Goal: Task Accomplishment & Management: Complete application form

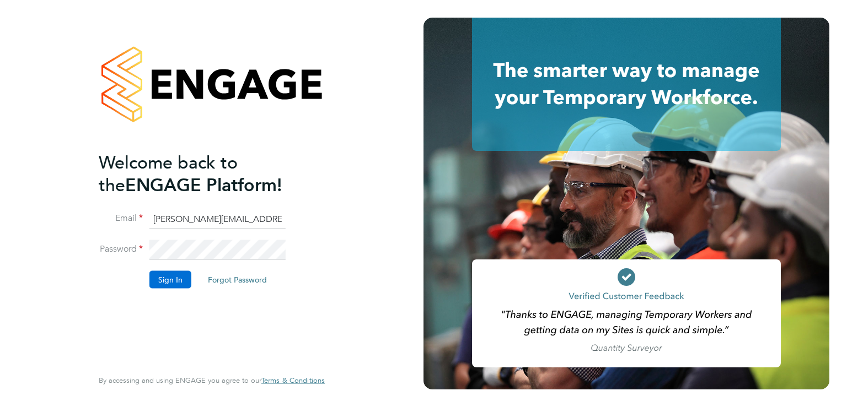
click at [166, 279] on button "Sign In" at bounding box center [170, 280] width 42 height 18
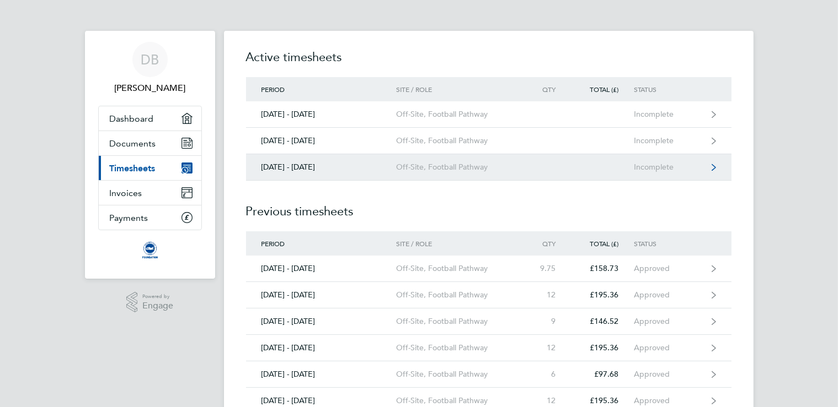
click at [711, 167] on icon at bounding box center [713, 168] width 4 height 8
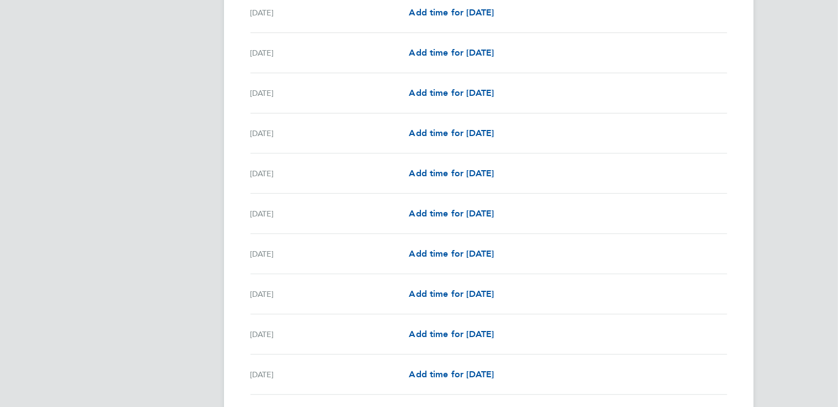
scroll to position [407, 0]
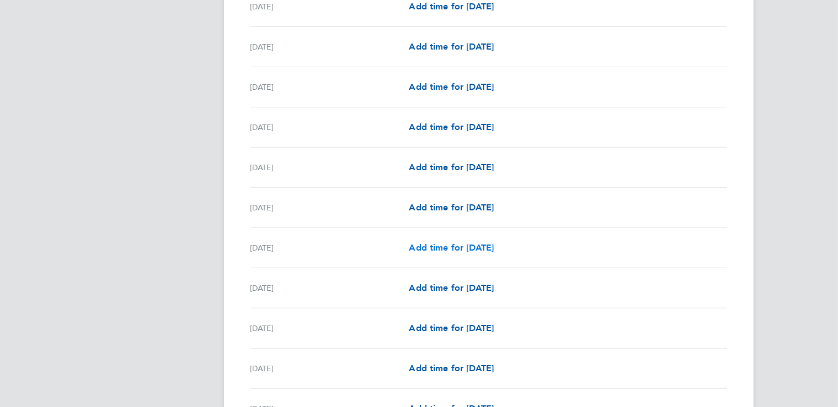
click at [409, 248] on span "Add time for [DATE]" at bounding box center [451, 248] width 85 height 10
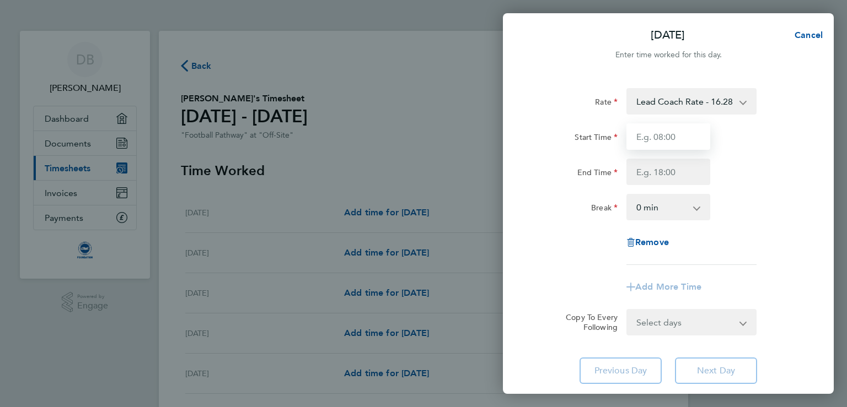
click at [654, 142] on input "Start Time" at bounding box center [668, 137] width 84 height 26
type input "17:00"
click at [661, 172] on input "End Time" at bounding box center [668, 172] width 84 height 26
type input "20:00"
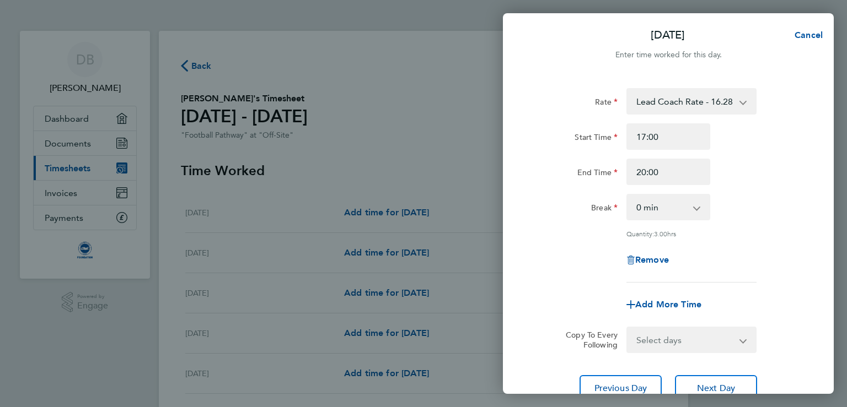
click at [696, 215] on app-icon-cross-button at bounding box center [702, 207] width 13 height 24
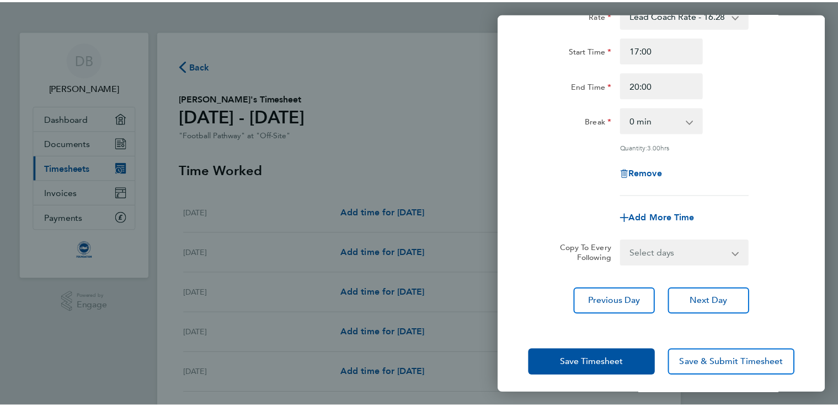
scroll to position [93, 0]
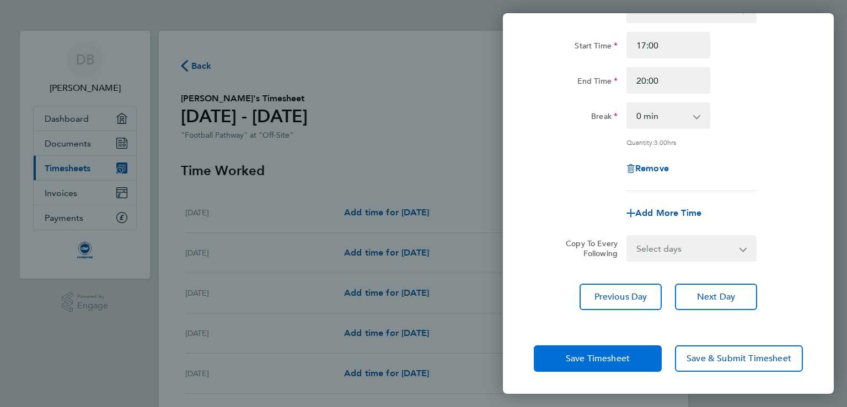
click at [601, 357] on span "Save Timesheet" at bounding box center [598, 358] width 64 height 11
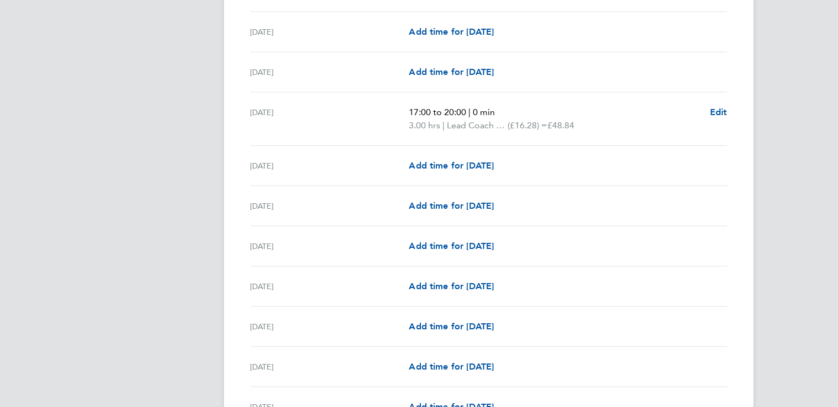
scroll to position [669, 0]
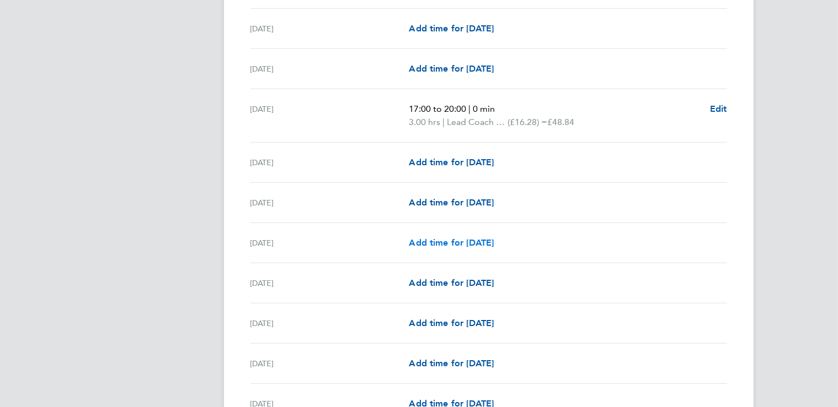
click at [409, 244] on span "Add time for Mon 15 Sep" at bounding box center [451, 243] width 85 height 10
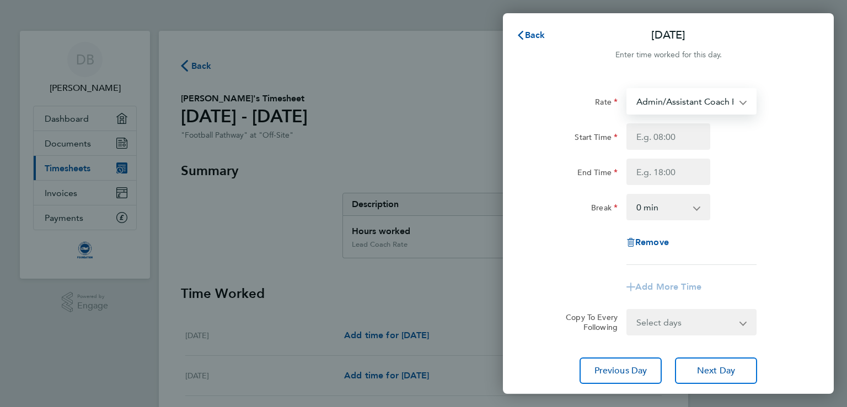
click at [627, 89] on select "Admin/Assistant Coach Rate - 12.98 Lead Coach Rate - 16.28" at bounding box center [684, 101] width 115 height 24
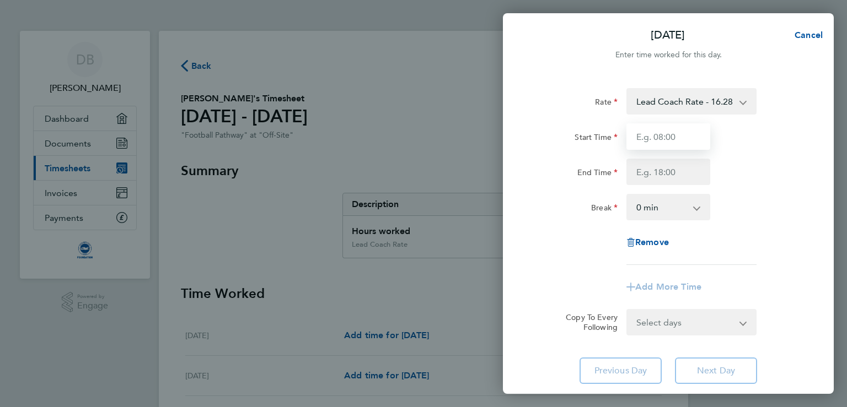
click at [658, 133] on input "Start Time" at bounding box center [668, 137] width 84 height 26
type input "18:30"
click at [658, 170] on input "End Time" at bounding box center [668, 172] width 84 height 26
type input "20:00"
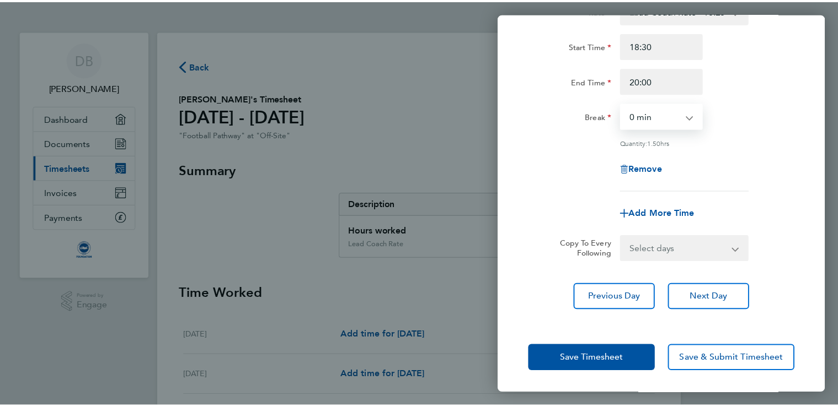
scroll to position [93, 0]
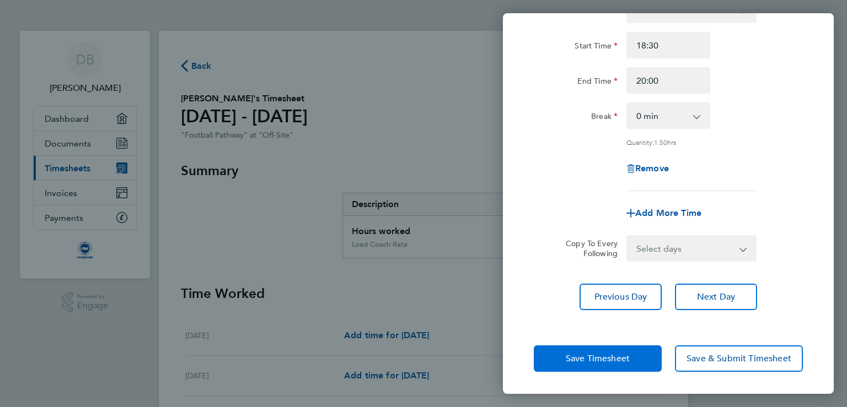
click at [619, 361] on button "Save Timesheet" at bounding box center [598, 359] width 128 height 26
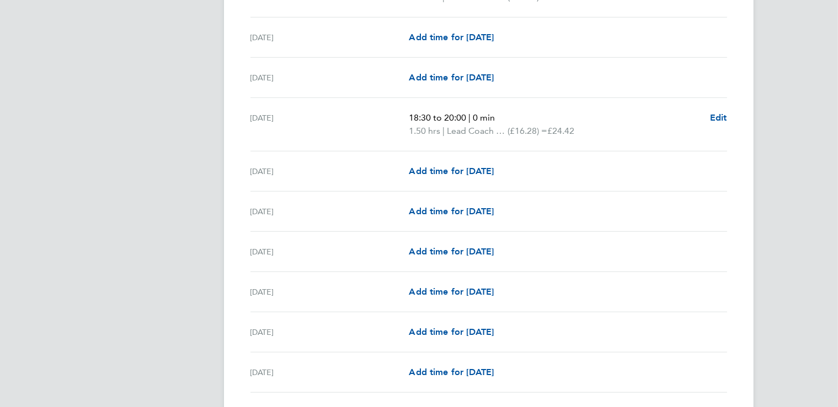
scroll to position [807, 0]
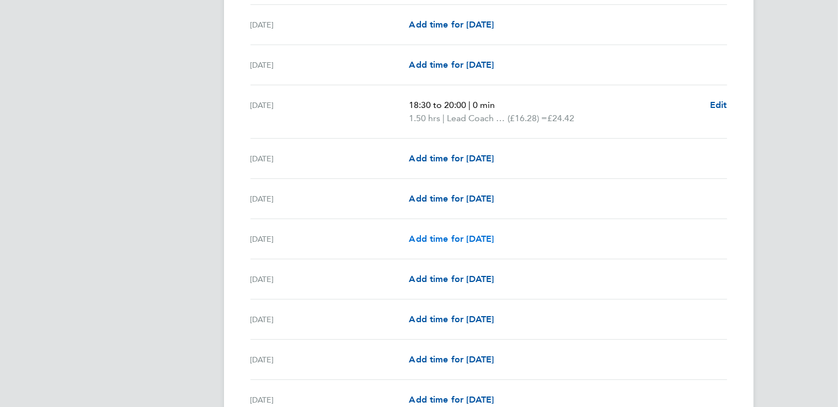
click at [409, 238] on span "Add time for Thu 18 Sep" at bounding box center [451, 239] width 85 height 10
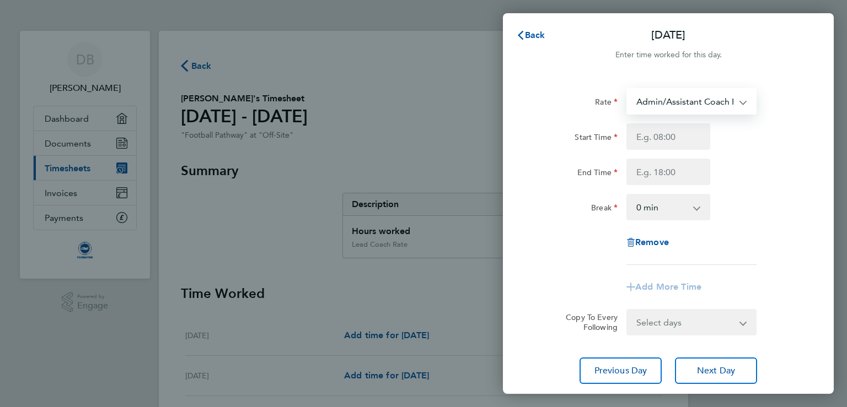
click at [627, 89] on select "Admin/Assistant Coach Rate - 12.98 Lead Coach Rate - 16.28" at bounding box center [684, 101] width 115 height 24
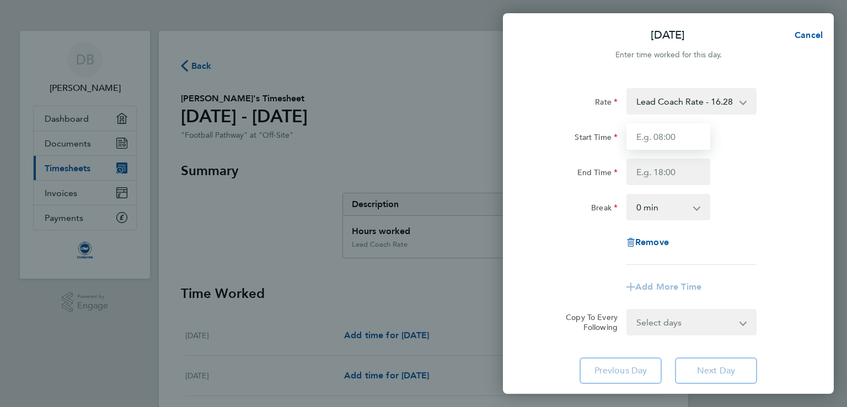
click at [664, 134] on input "Start Time" at bounding box center [668, 137] width 84 height 26
type input "19:15"
click at [673, 171] on input "End Time" at bounding box center [668, 172] width 84 height 26
type input "20:45"
click at [627, 195] on select "0 min 15 min 30 min 45 min 60 min 75 min 90 min" at bounding box center [661, 207] width 68 height 24
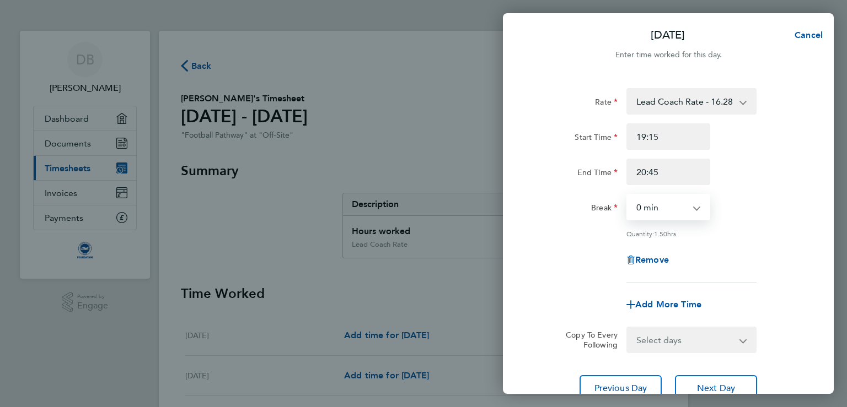
click at [807, 184] on div "Rate Lead Coach Rate - 16.28 Admin/Assistant Coach Rate - 12.98 Start Time 19:1…" at bounding box center [668, 245] width 331 height 340
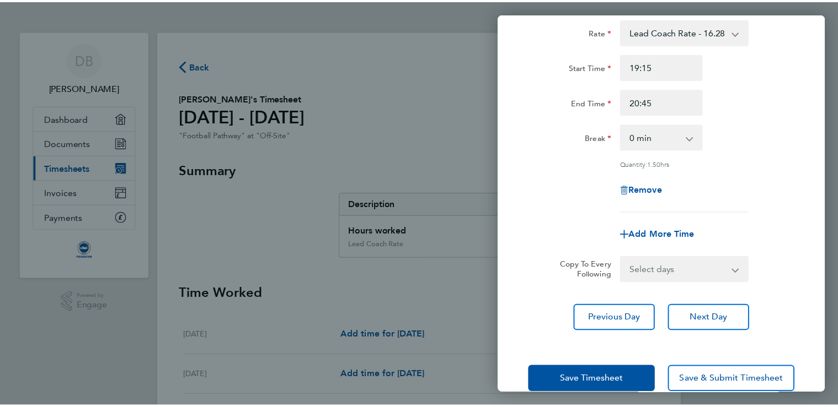
scroll to position [103, 0]
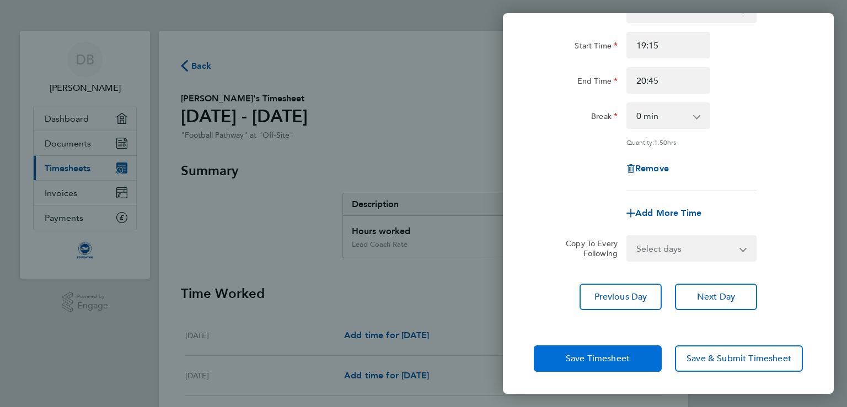
click at [620, 353] on span "Save Timesheet" at bounding box center [598, 358] width 64 height 11
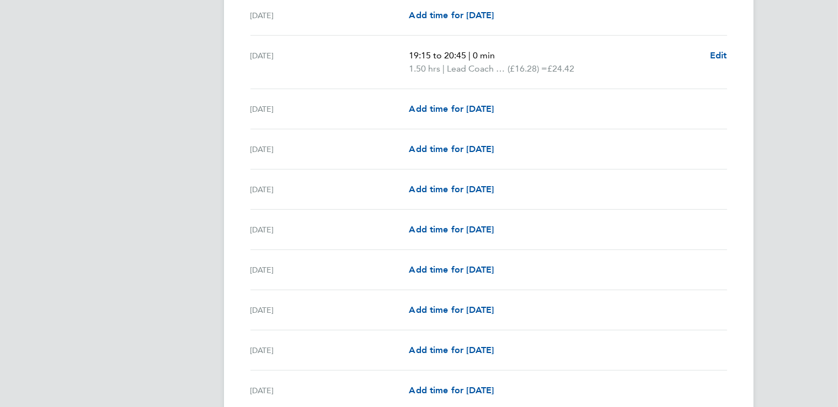
scroll to position [992, 0]
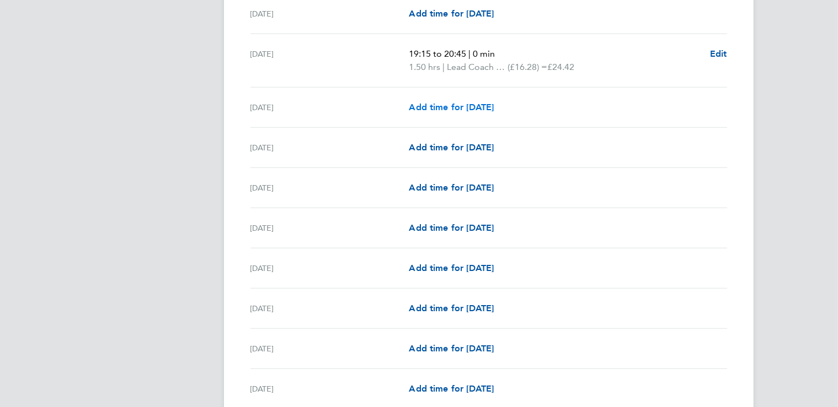
click at [409, 106] on span "Add time for Fri 19 Sep" at bounding box center [451, 107] width 85 height 10
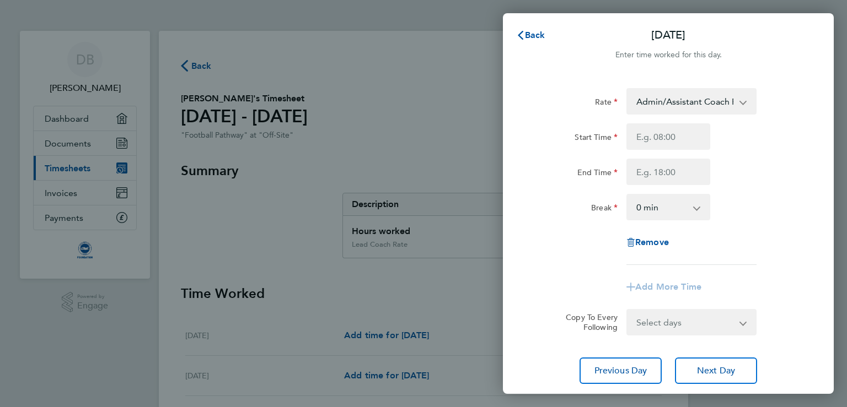
click at [742, 103] on app-icon-cross-button at bounding box center [748, 101] width 13 height 24
click at [627, 89] on select "Admin/Assistant Coach Rate - 12.98 Lead Coach Rate - 16.28" at bounding box center [684, 101] width 115 height 24
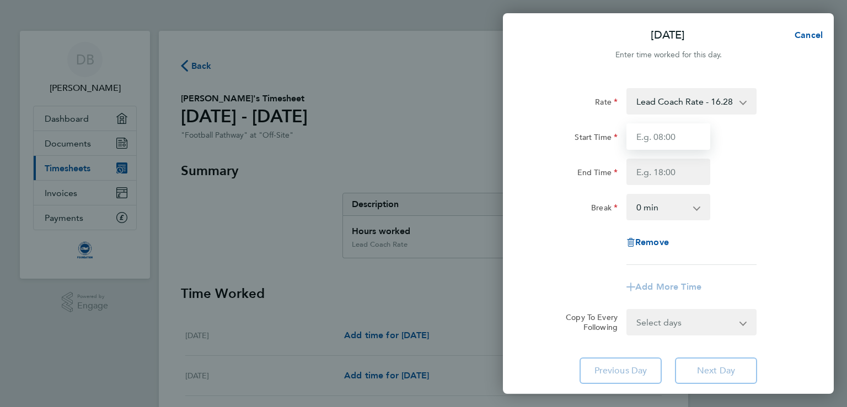
click at [665, 144] on input "Start Time" at bounding box center [668, 137] width 84 height 26
type input "17:00"
click at [645, 175] on input "End Time" at bounding box center [668, 172] width 84 height 26
type input "20:00"
click at [627, 195] on select "0 min 15 min 30 min 45 min 60 min 75 min 90 min" at bounding box center [661, 207] width 68 height 24
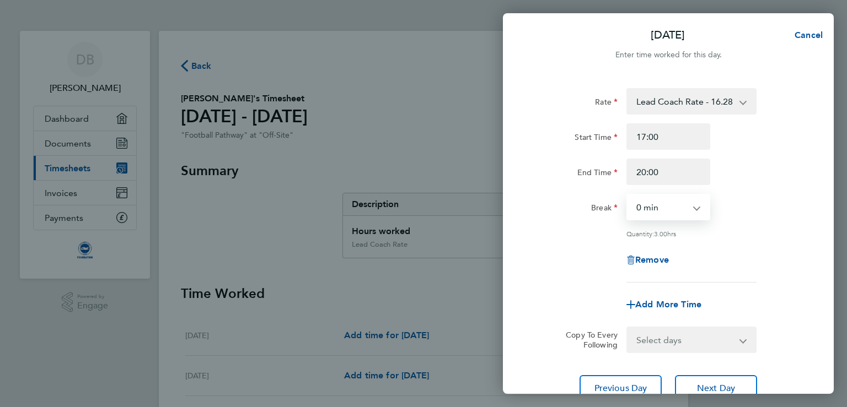
click at [790, 207] on div "Break 0 min 15 min 30 min 45 min 60 min 75 min 90 min" at bounding box center [668, 207] width 278 height 26
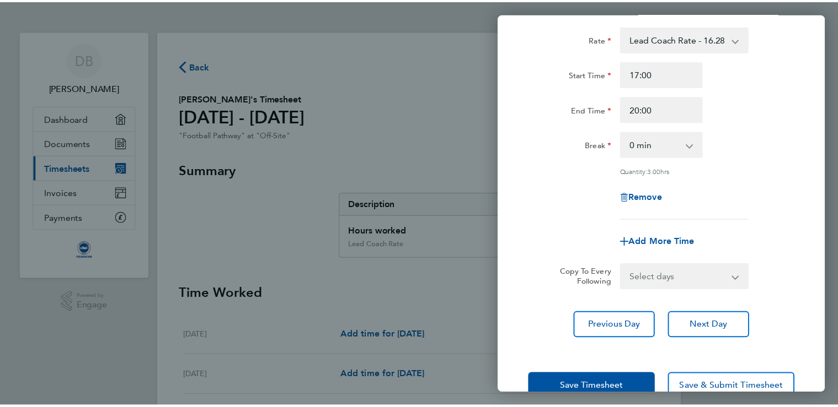
scroll to position [103, 0]
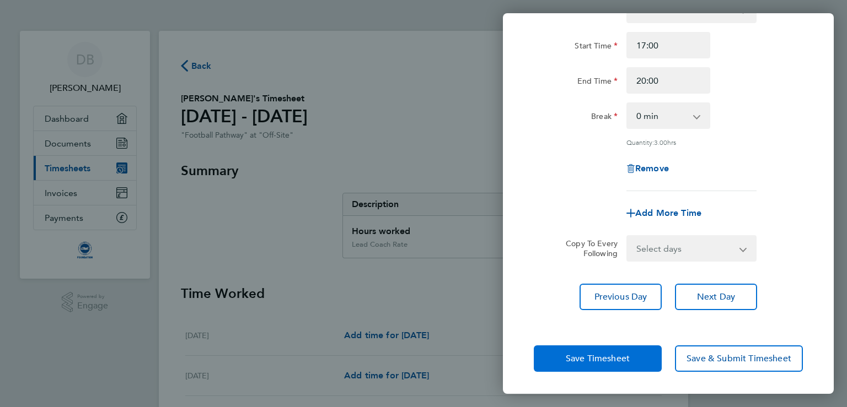
click at [613, 353] on span "Save Timesheet" at bounding box center [598, 358] width 64 height 11
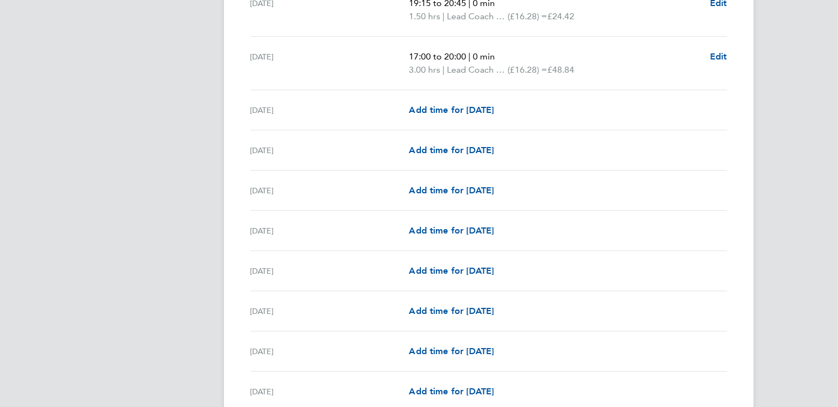
scroll to position [1045, 0]
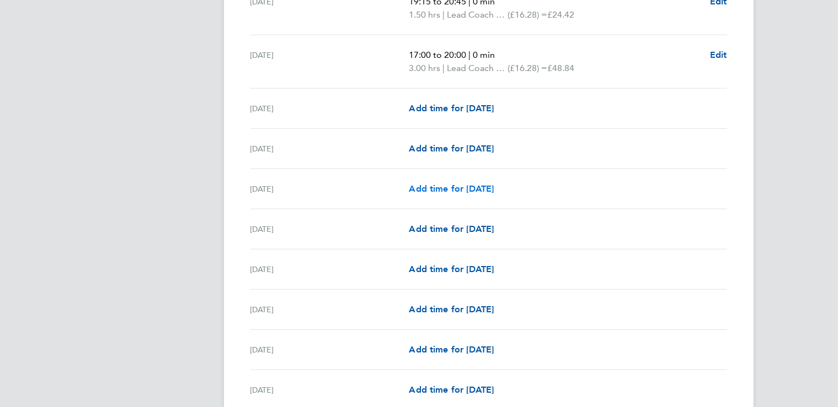
click at [409, 186] on span "Add time for Mon 22 Sep" at bounding box center [451, 188] width 85 height 10
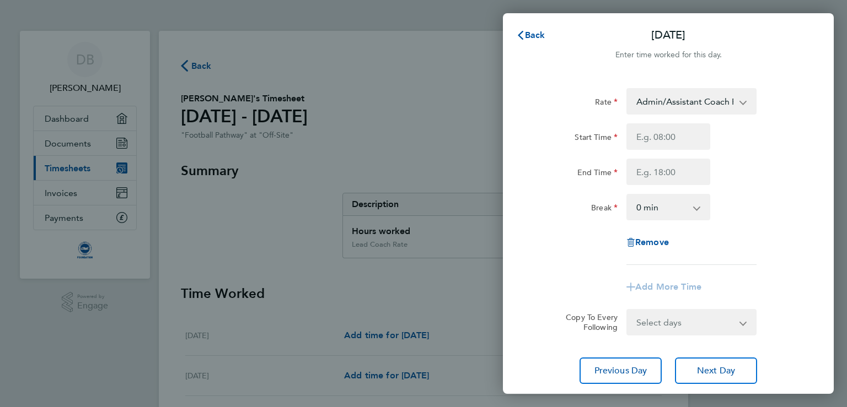
click at [627, 89] on select "Admin/Assistant Coach Rate - 12.98 Lead Coach Rate - 16.28" at bounding box center [684, 101] width 115 height 24
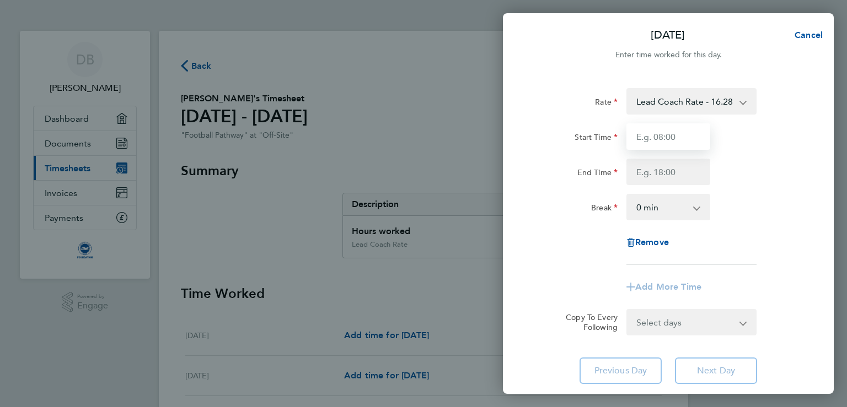
click at [678, 141] on input "Start Time" at bounding box center [668, 137] width 84 height 26
type input "18:30"
click at [671, 170] on input "End Time" at bounding box center [668, 172] width 84 height 26
type input "20:00"
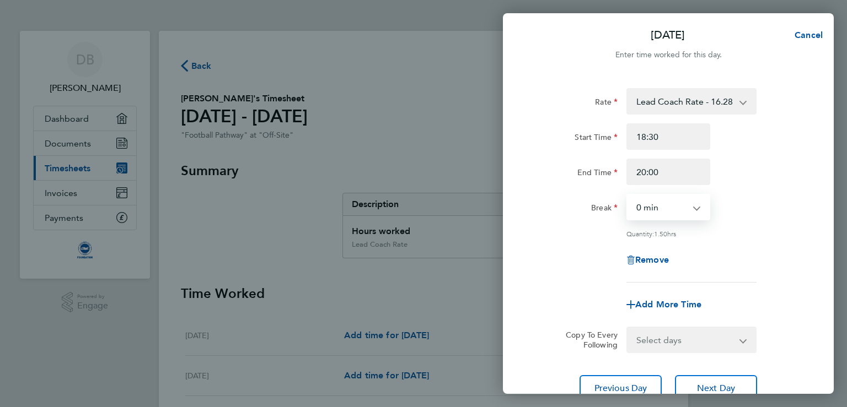
click at [627, 195] on select "0 min 15 min 30 min 45 min 60 min 75 min" at bounding box center [661, 207] width 68 height 24
click at [761, 193] on div "Rate Lead Coach Rate - 16.28 Admin/Assistant Coach Rate - 12.98 Start Time 18:3…" at bounding box center [668, 185] width 269 height 195
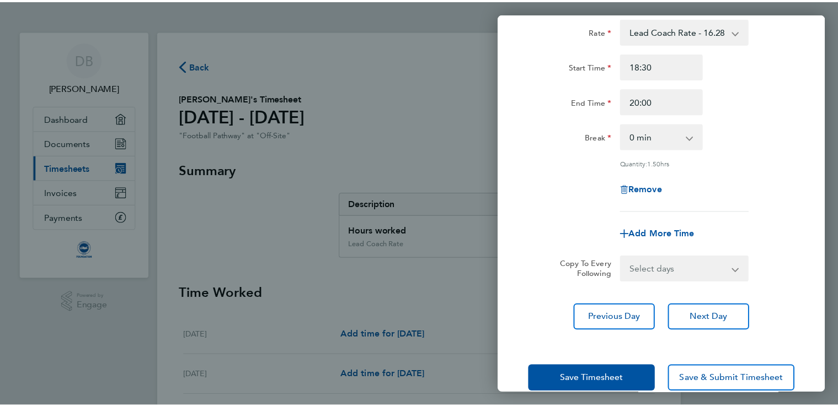
scroll to position [103, 0]
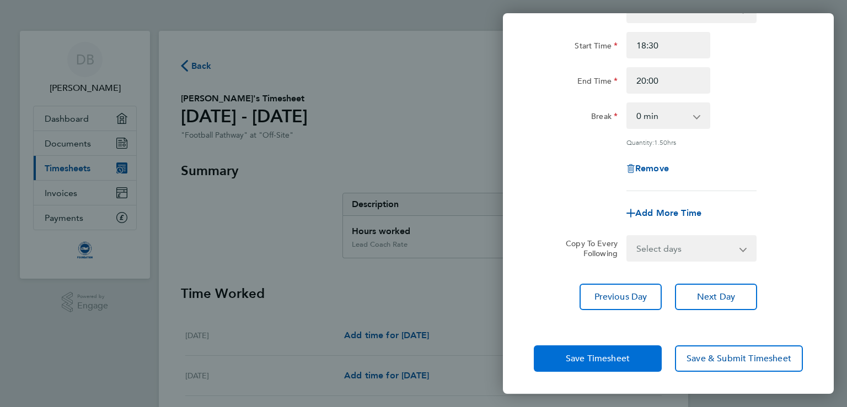
click at [626, 346] on button "Save Timesheet" at bounding box center [598, 359] width 128 height 26
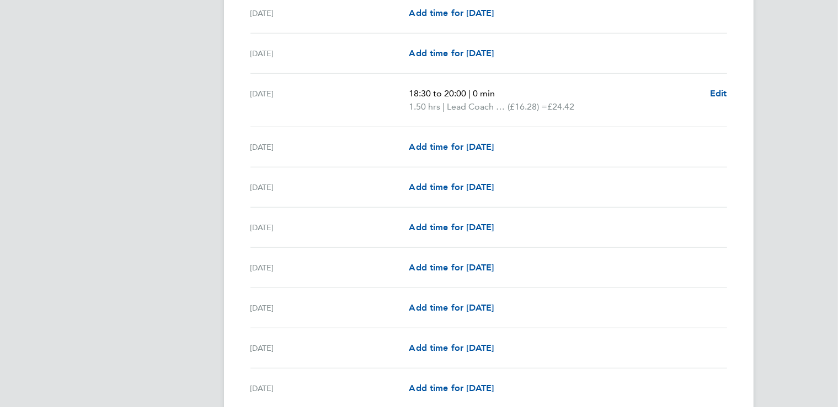
scroll to position [1146, 0]
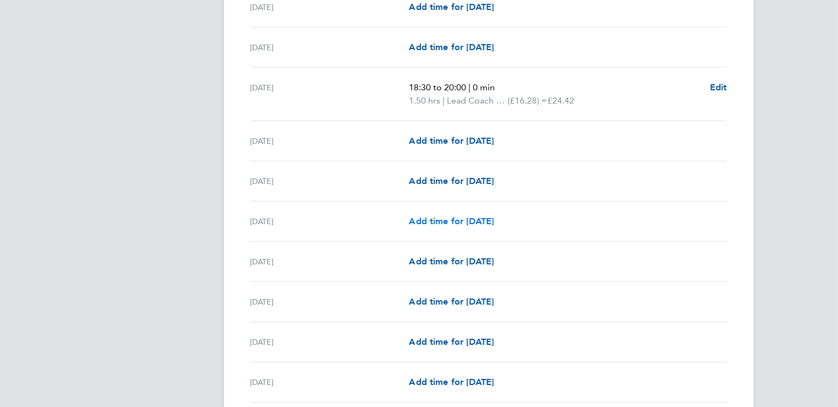
click at [409, 220] on span "Add time for Thu 25 Sep" at bounding box center [451, 221] width 85 height 10
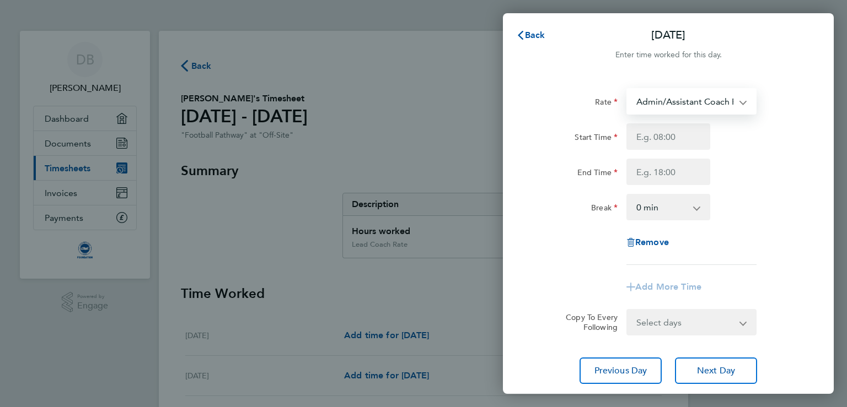
click at [627, 89] on select "Admin/Assistant Coach Rate - 12.98 Lead Coach Rate - 16.28" at bounding box center [684, 101] width 115 height 24
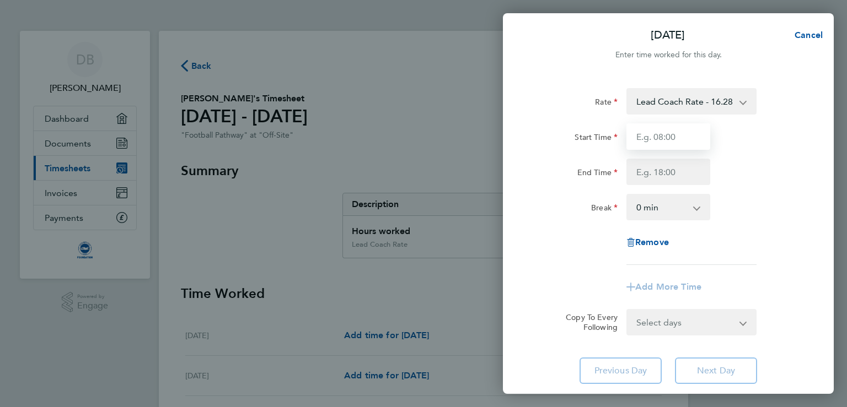
click at [668, 139] on input "Start Time" at bounding box center [668, 137] width 84 height 26
type input "19:15"
click at [663, 173] on input "End Time" at bounding box center [668, 172] width 84 height 26
type input "20:45"
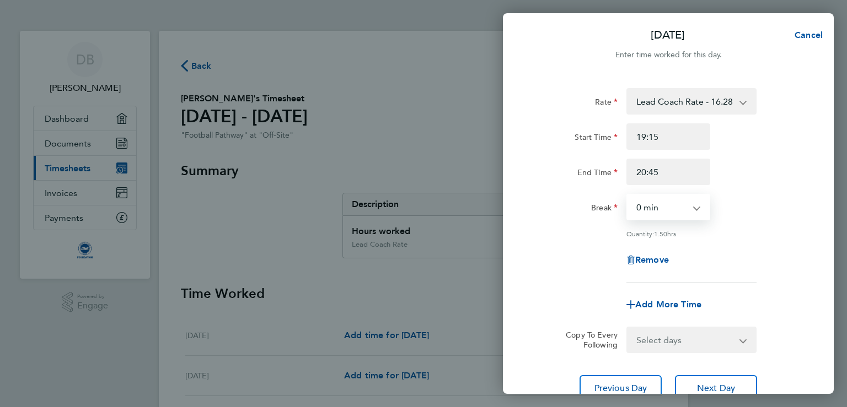
click at [627, 195] on select "0 min 15 min 30 min 45 min 60 min 75 min" at bounding box center [661, 207] width 68 height 24
click at [766, 202] on div "Break 0 min 15 min 30 min 45 min 60 min 75 min" at bounding box center [668, 207] width 278 height 26
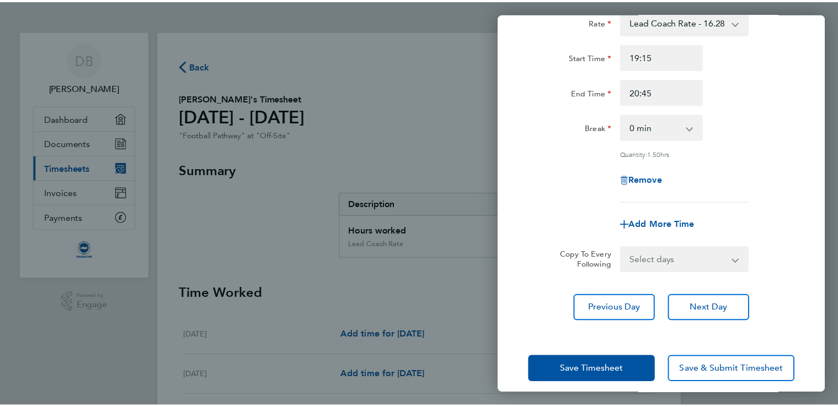
scroll to position [103, 0]
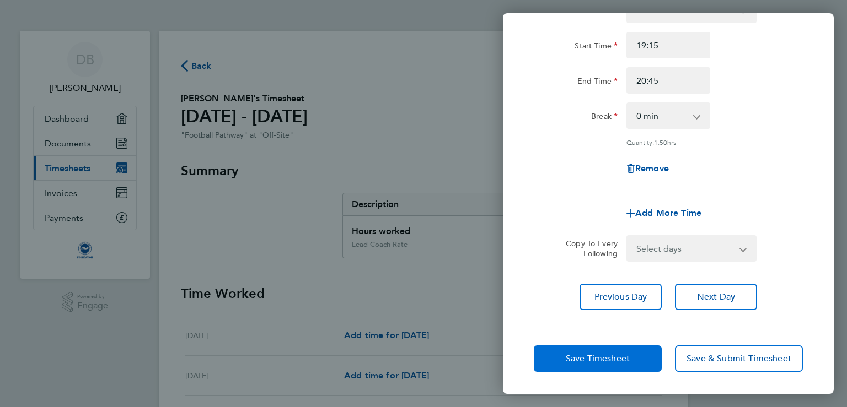
click at [620, 353] on span "Save Timesheet" at bounding box center [598, 358] width 64 height 11
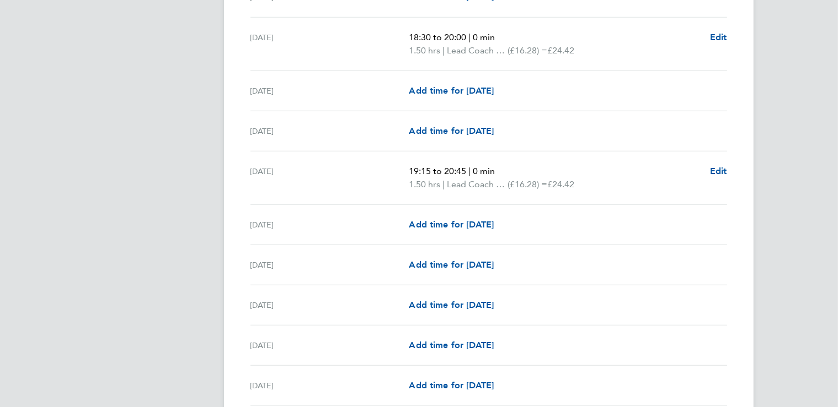
scroll to position [1206, 0]
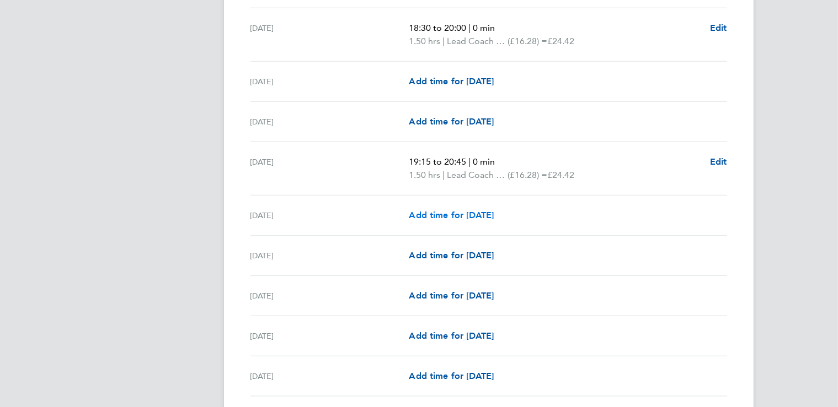
click at [409, 212] on span "Add time for Fri 26 Sep" at bounding box center [451, 215] width 85 height 10
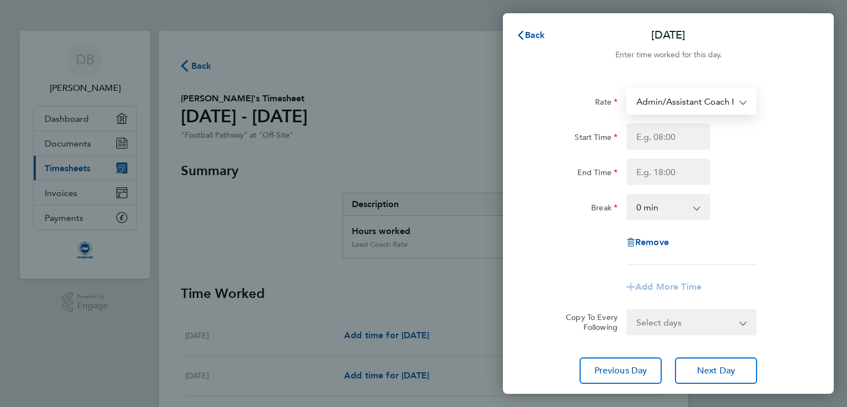
click at [627, 89] on select "Admin/Assistant Coach Rate - 12.98 Lead Coach Rate - 16.28" at bounding box center [684, 101] width 115 height 24
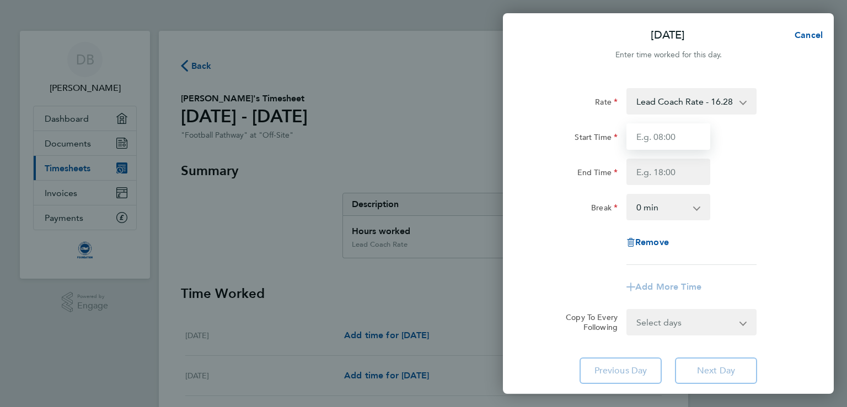
click at [671, 137] on input "Start Time" at bounding box center [668, 137] width 84 height 26
type input "17:00"
click at [671, 165] on input "End Time" at bounding box center [668, 172] width 84 height 26
type input "20:00"
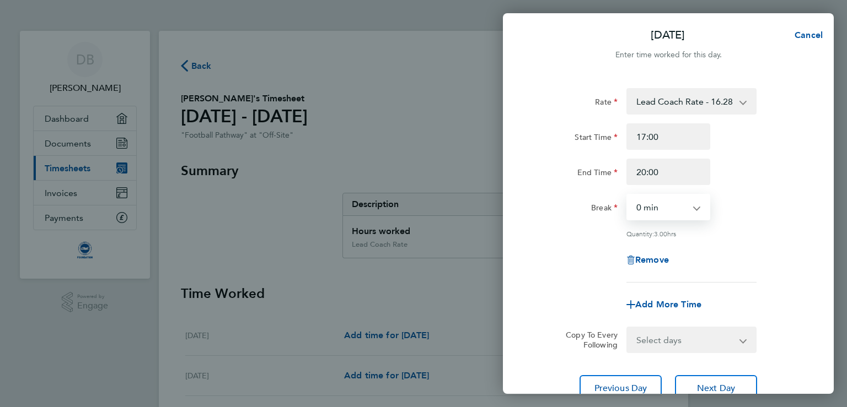
click at [627, 195] on select "0 min 15 min 30 min 45 min 60 min 75 min 90 min" at bounding box center [661, 207] width 68 height 24
click at [744, 207] on div "Break 0 min 15 min 30 min 45 min 60 min 75 min 90 min" at bounding box center [668, 207] width 278 height 26
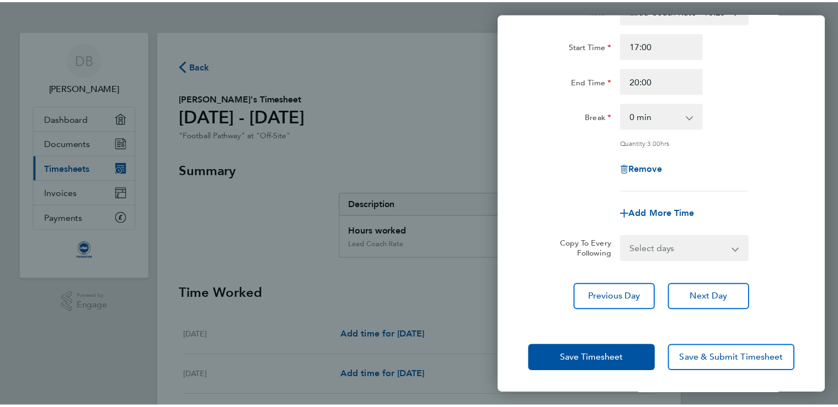
scroll to position [103, 0]
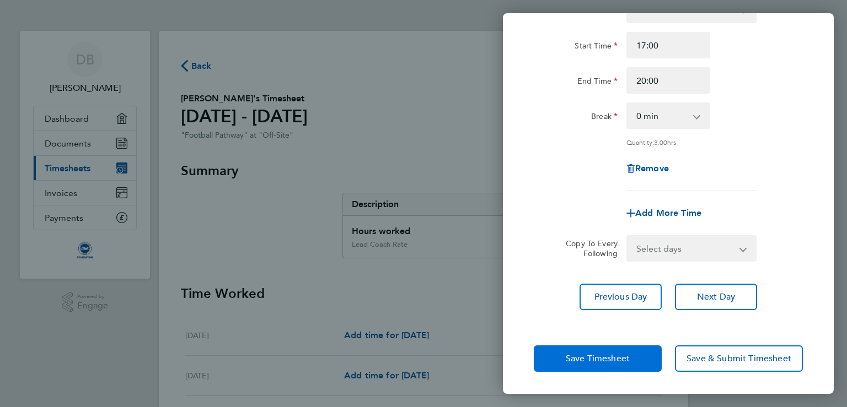
click at [611, 353] on span "Save Timesheet" at bounding box center [598, 358] width 64 height 11
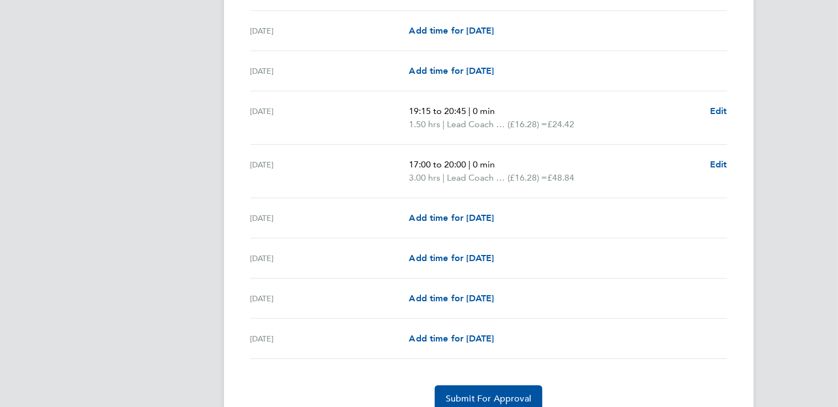
scroll to position [1302, 0]
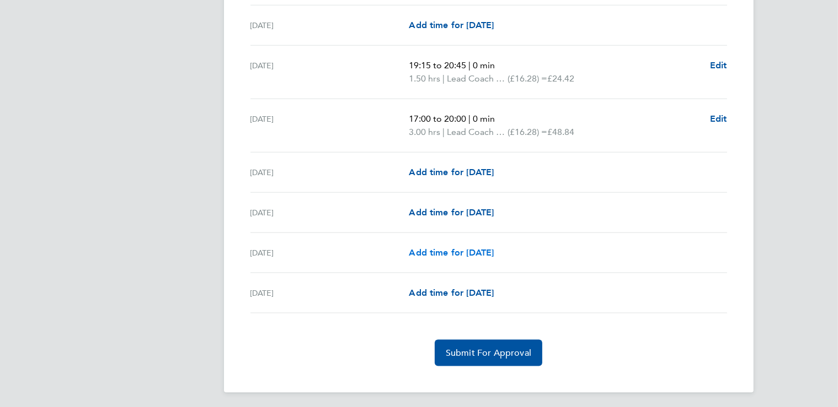
click at [409, 253] on span "Add time for Mon 29 Sep" at bounding box center [451, 253] width 85 height 10
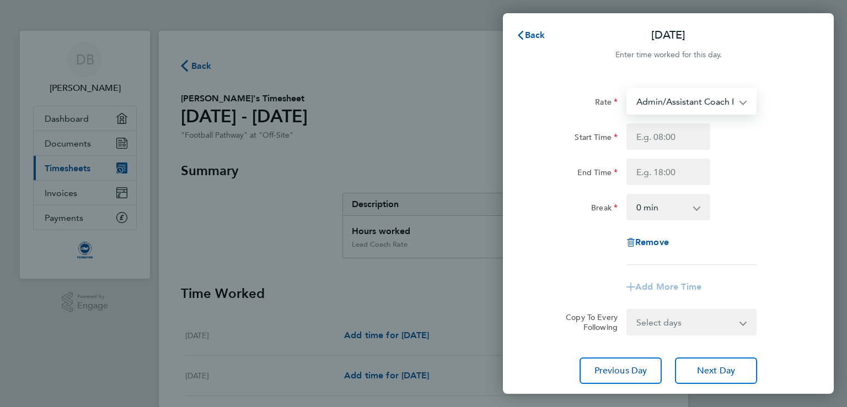
click at [627, 89] on select "Admin/Assistant Coach Rate - 12.98 Lead Coach Rate - 16.28" at bounding box center [684, 101] width 115 height 24
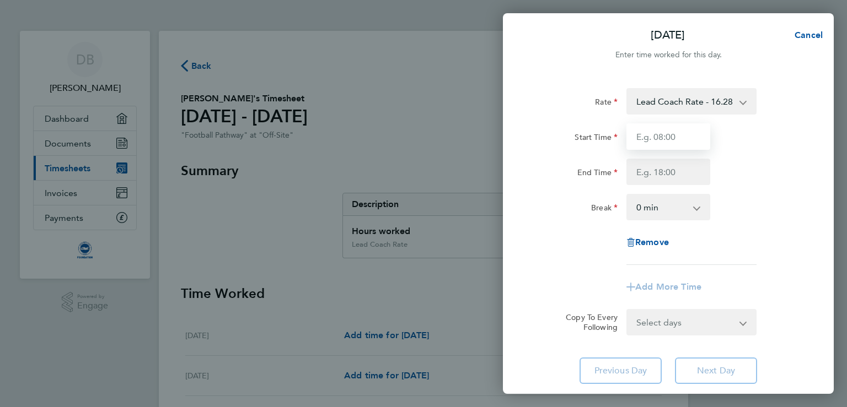
click at [666, 138] on input "Start Time" at bounding box center [668, 137] width 84 height 26
type input "18:30"
click at [659, 173] on input "End Time" at bounding box center [668, 172] width 84 height 26
type input "20:00"
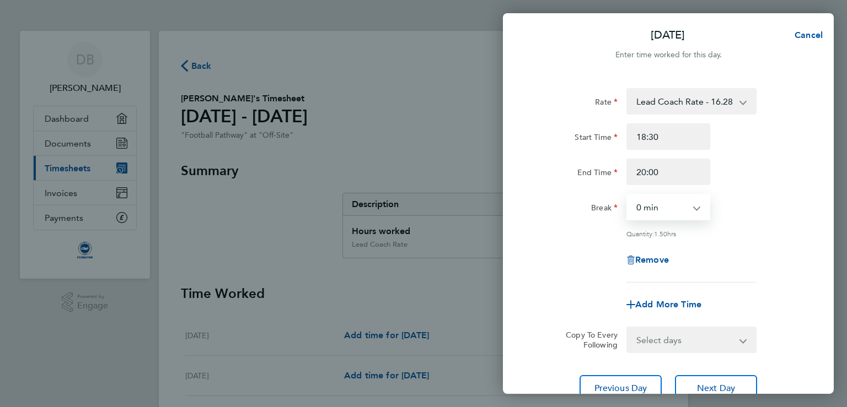
click at [627, 195] on select "0 min 15 min 30 min 45 min 60 min 75 min" at bounding box center [661, 207] width 68 height 24
click at [752, 208] on div "Break 0 min 15 min 30 min 45 min 60 min 75 min" at bounding box center [668, 207] width 278 height 26
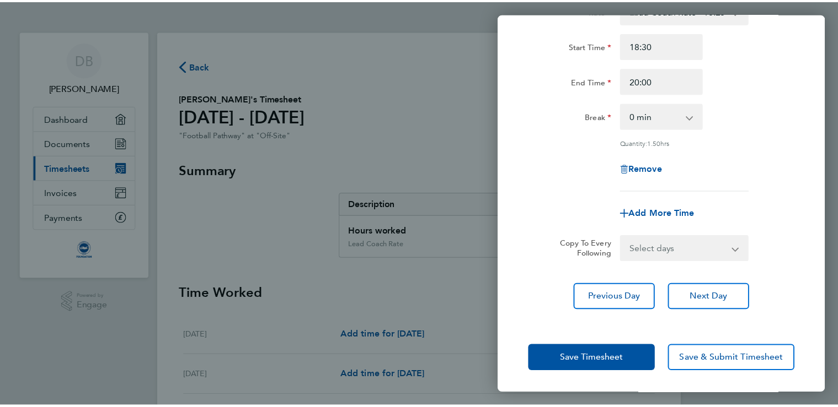
scroll to position [103, 0]
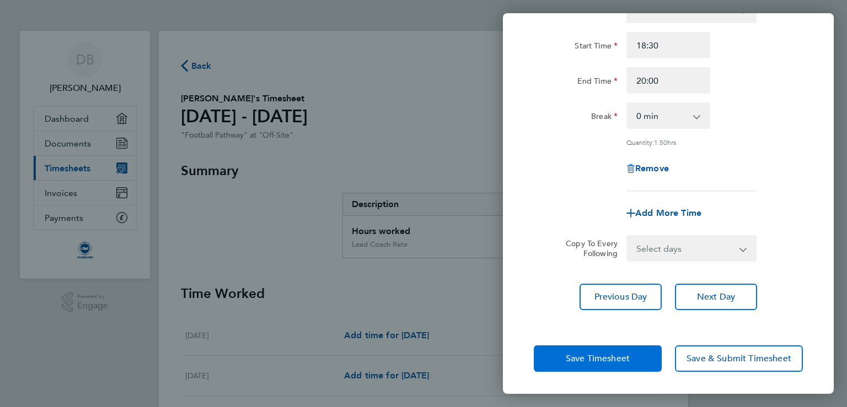
click at [613, 353] on span "Save Timesheet" at bounding box center [598, 358] width 64 height 11
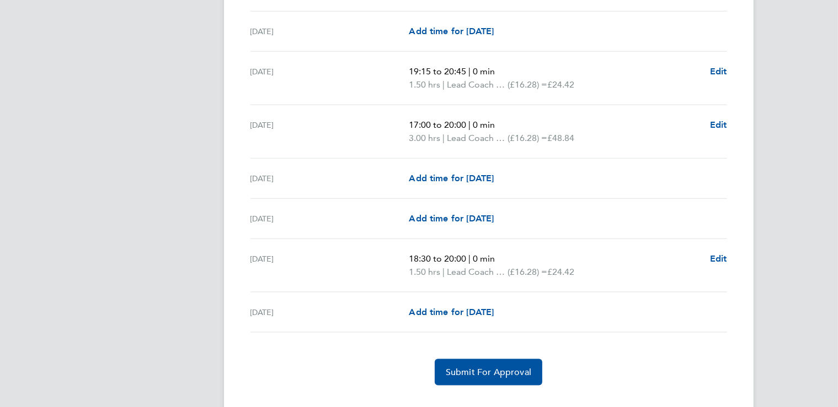
scroll to position [1316, 0]
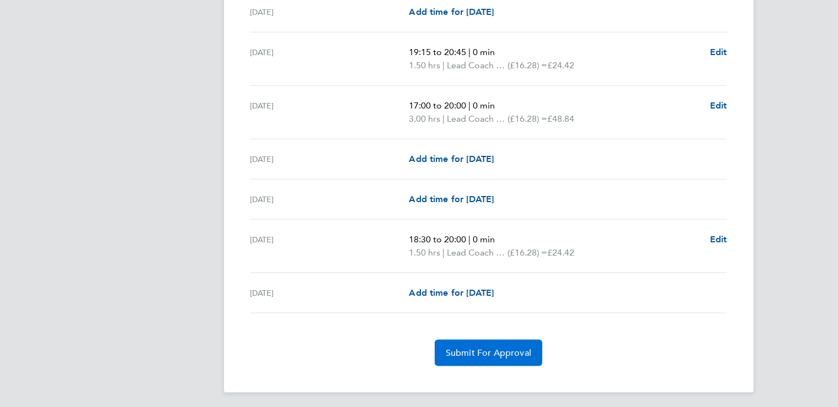
click at [446, 348] on span "Submit For Approval" at bounding box center [488, 353] width 85 height 11
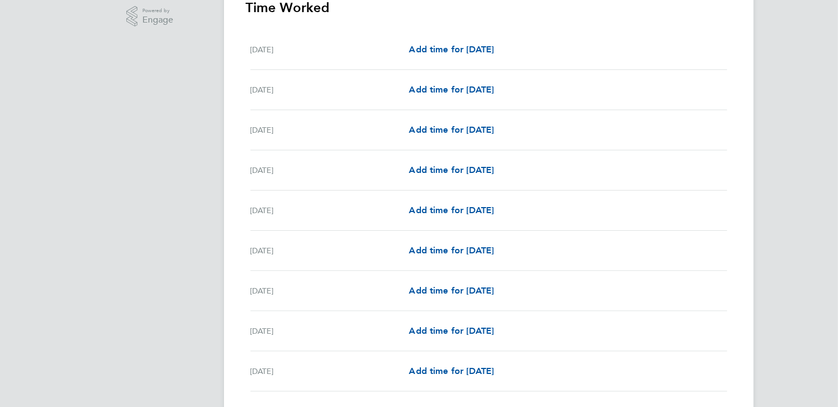
scroll to position [0, 0]
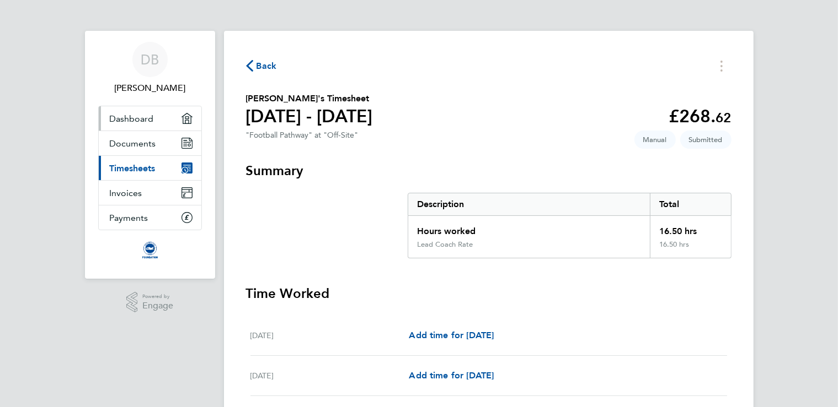
click at [110, 122] on span "Dashboard" at bounding box center [132, 119] width 44 height 10
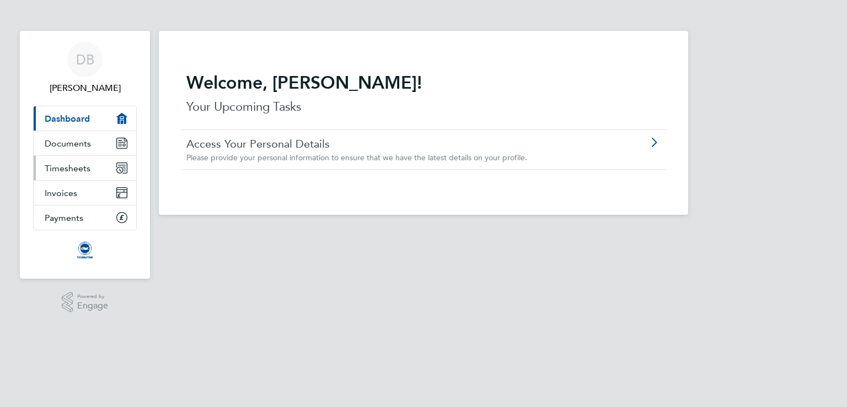
click at [72, 169] on span "Timesheets" at bounding box center [68, 168] width 46 height 10
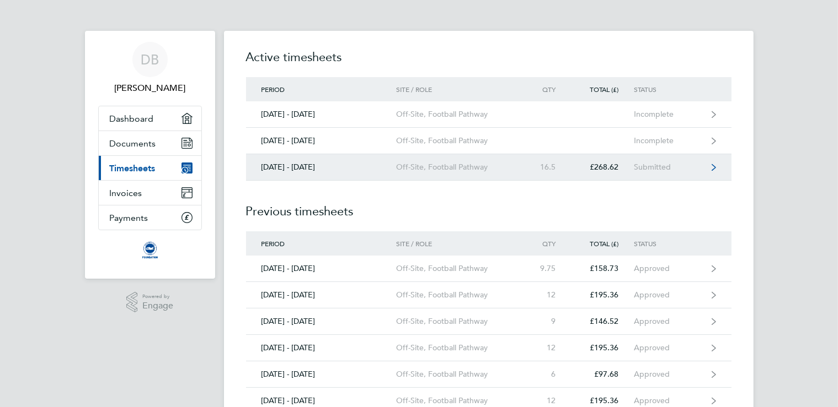
click at [711, 167] on icon at bounding box center [713, 167] width 4 height 7
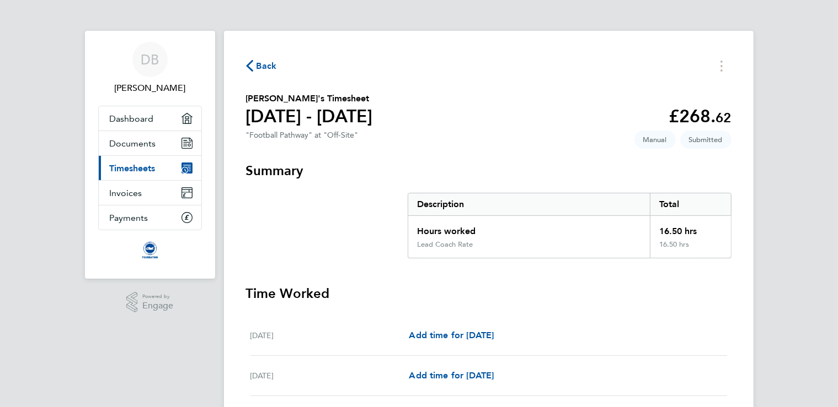
click at [110, 168] on span "Timesheets" at bounding box center [133, 168] width 46 height 10
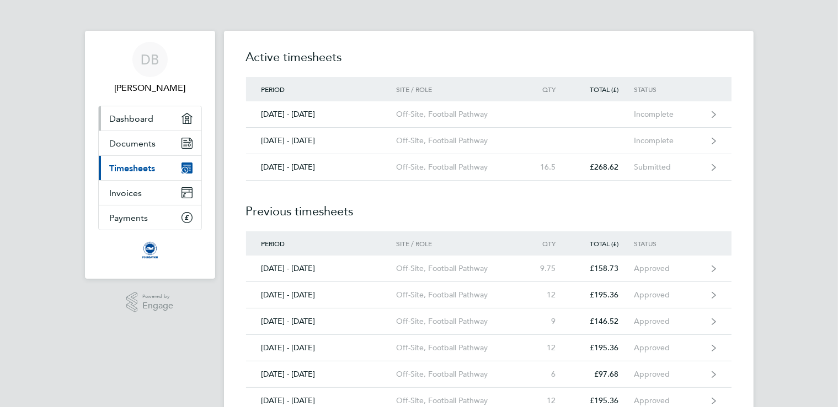
click at [110, 120] on span "Dashboard" at bounding box center [132, 119] width 44 height 10
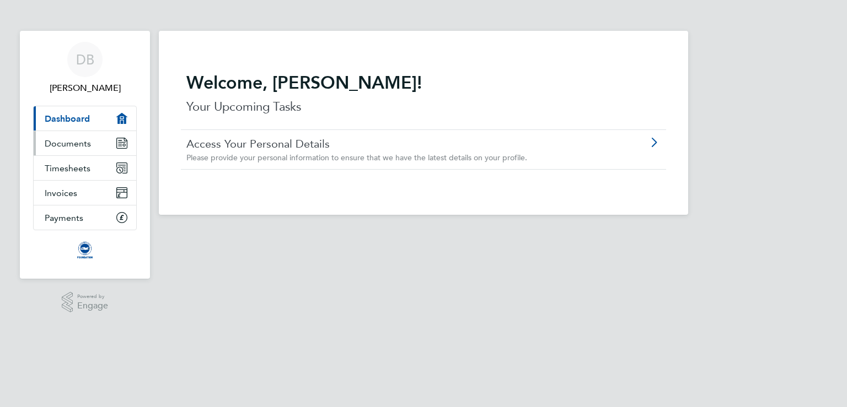
click at [72, 144] on span "Documents" at bounding box center [68, 143] width 46 height 10
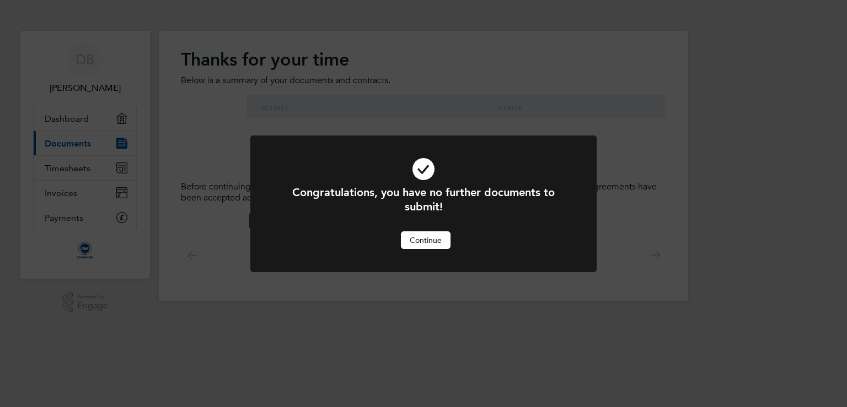
click at [423, 237] on button "Continue" at bounding box center [426, 241] width 50 height 18
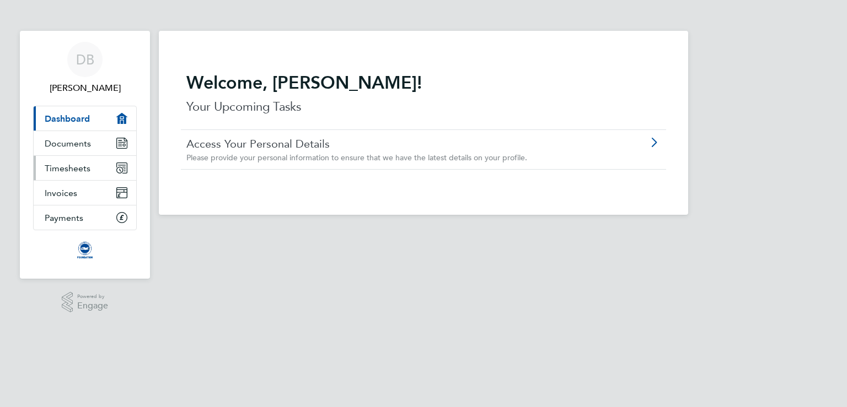
click at [72, 169] on span "Timesheets" at bounding box center [68, 168] width 46 height 10
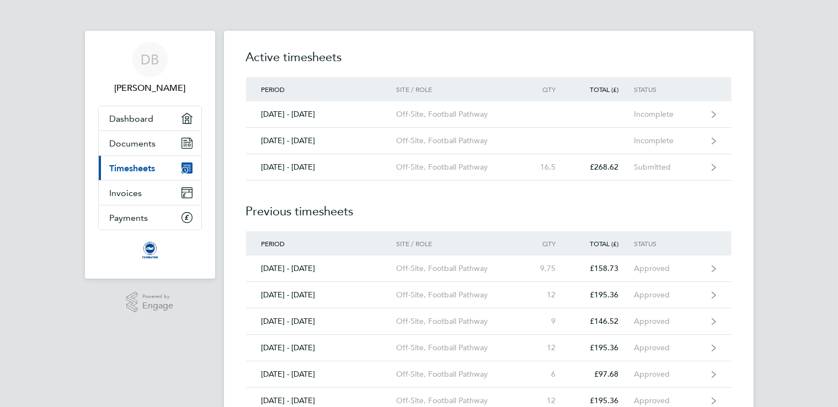
click at [836, 87] on div "DB Daniel Breach Applications: Dashboard Documents Current page: Timesheets Inv…" at bounding box center [419, 253] width 838 height 507
